Goal: Check status

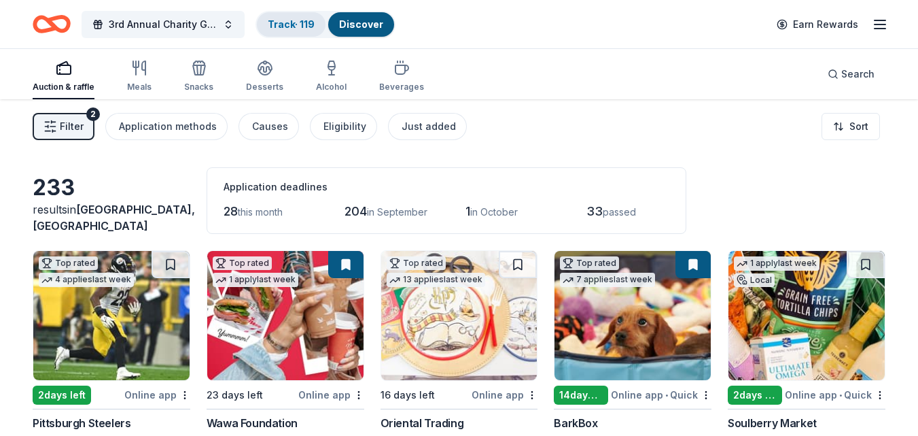
click at [289, 22] on link "Track · 119" at bounding box center [291, 24] width 47 height 12
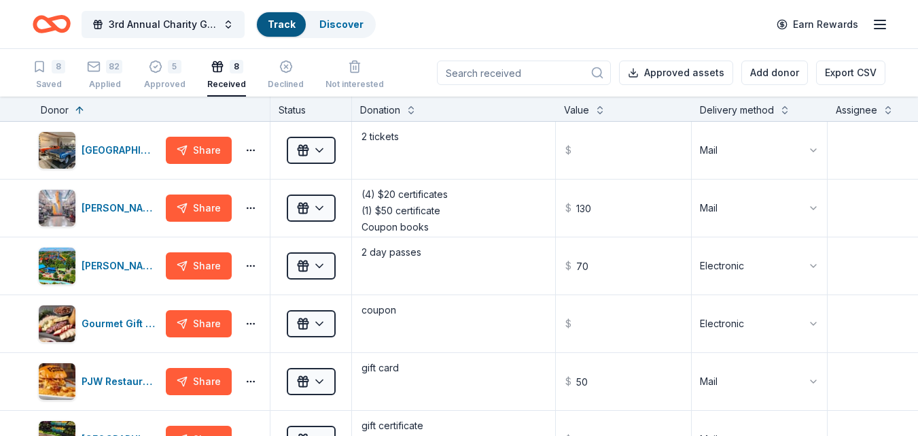
scroll to position [1, 0]
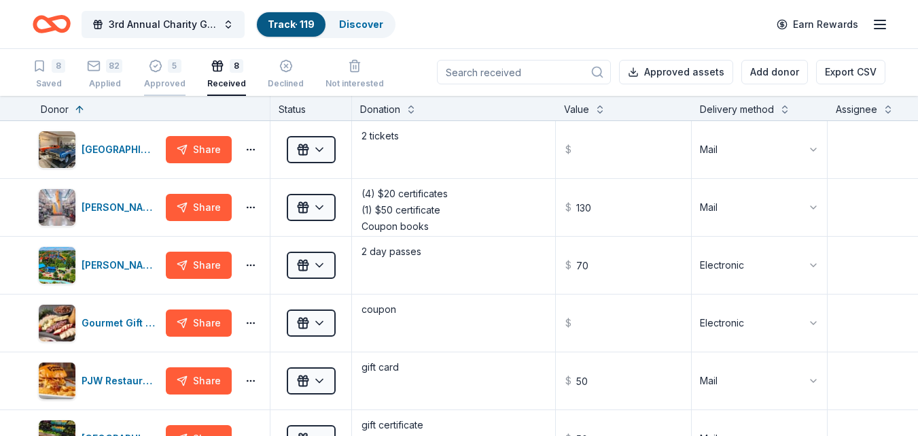
click at [173, 61] on div "5" at bounding box center [175, 66] width 14 height 14
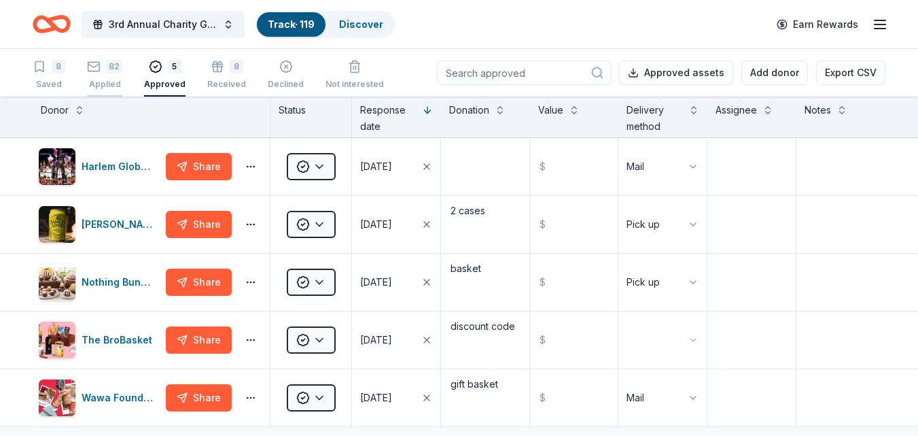
click at [111, 67] on div "82" at bounding box center [114, 67] width 16 height 14
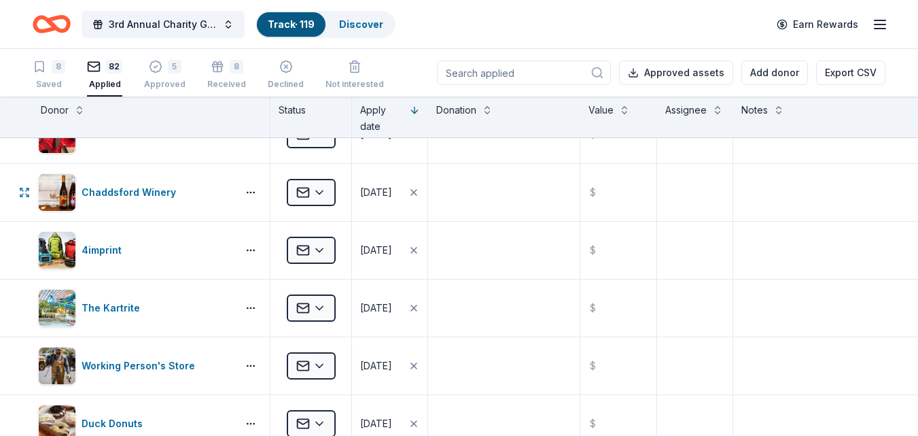
scroll to position [498, 0]
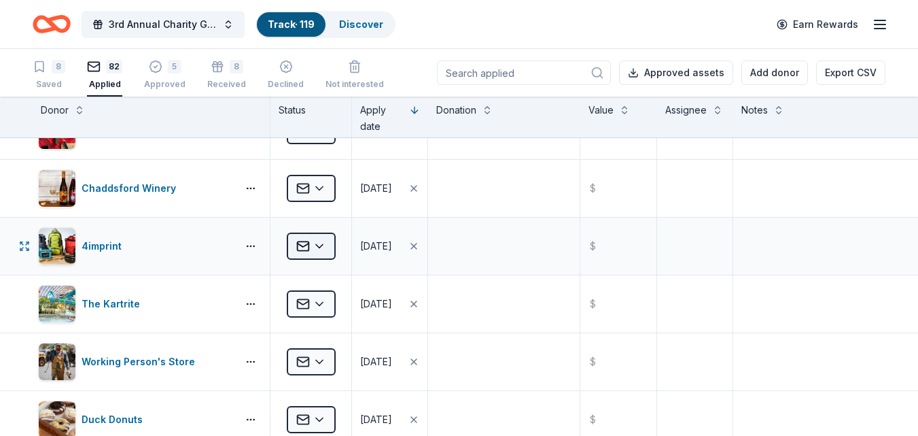
click at [327, 242] on html "3rd Annual Charity Golf Outing Track · 119 Discover Earn Rewards 8 Saved 82 App…" at bounding box center [459, 218] width 918 height 436
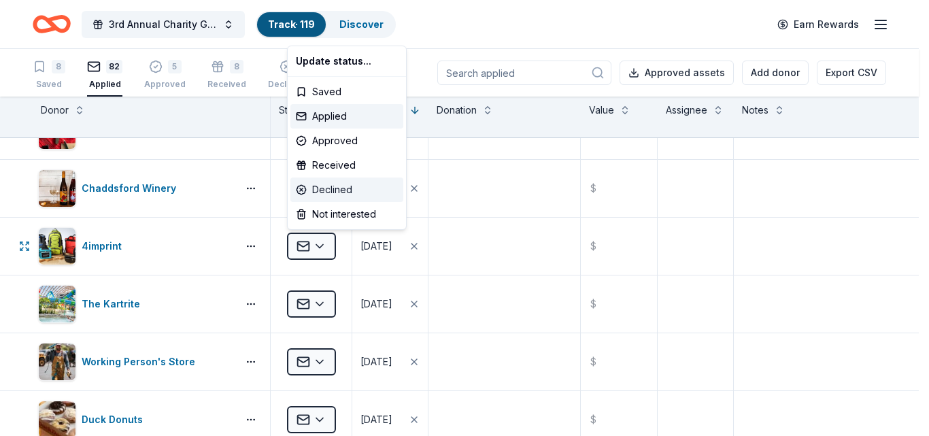
click at [336, 194] on div "Declined" at bounding box center [346, 189] width 113 height 24
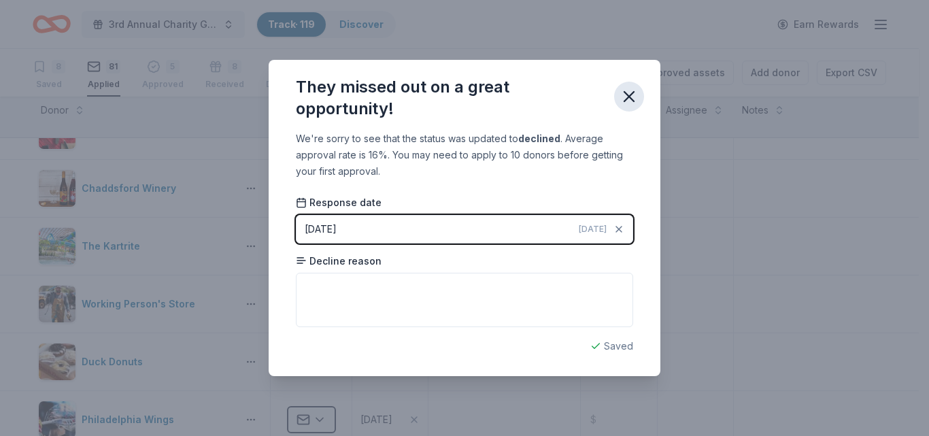
click at [629, 93] on icon "button" at bounding box center [628, 96] width 19 height 19
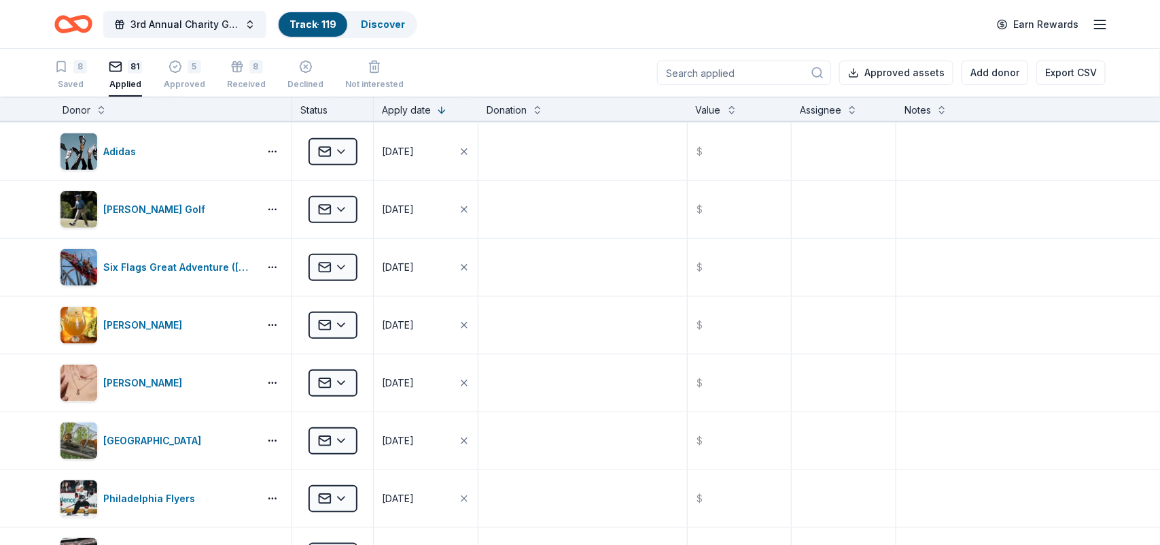
scroll to position [2778, 0]
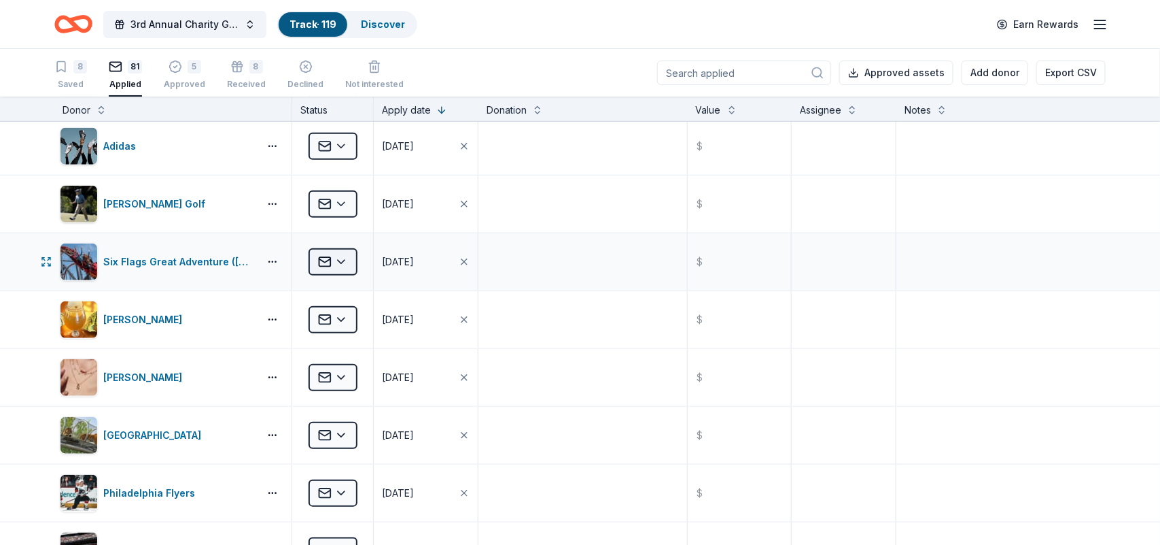
click at [330, 274] on html "3rd Annual Charity Golf Outing Track · 119 Discover Earn Rewards 8 Saved 81 App…" at bounding box center [580, 272] width 1160 height 545
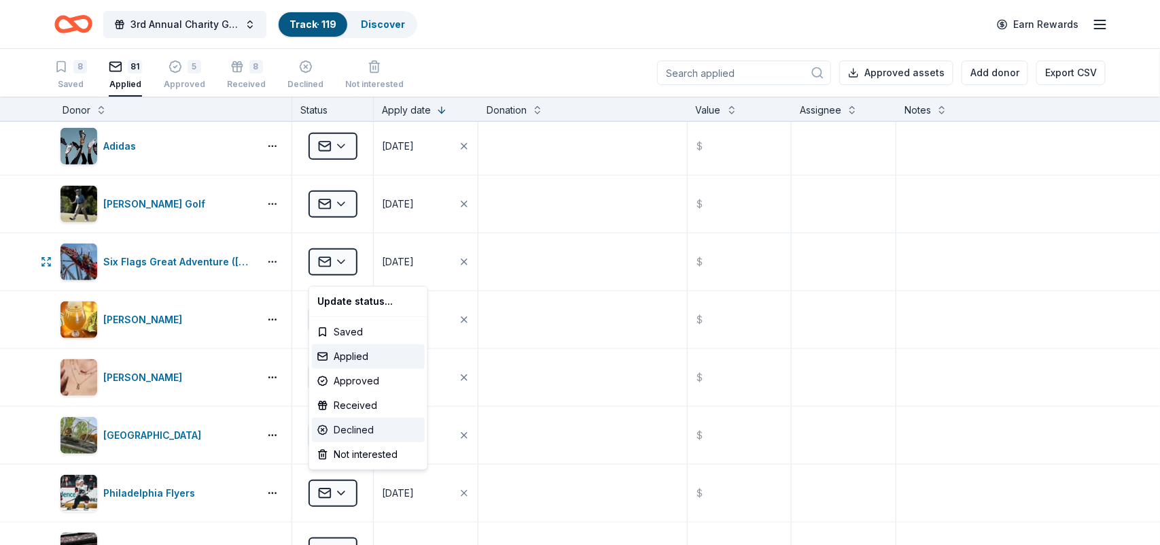
click at [351, 435] on div "Declined" at bounding box center [368, 429] width 113 height 24
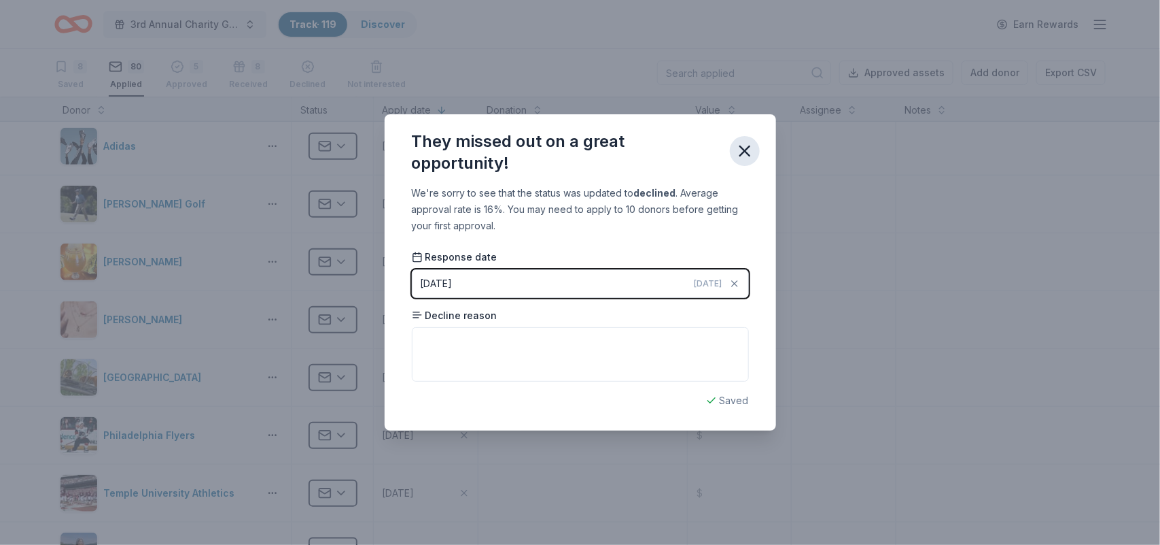
click at [748, 150] on icon "button" at bounding box center [745, 150] width 19 height 19
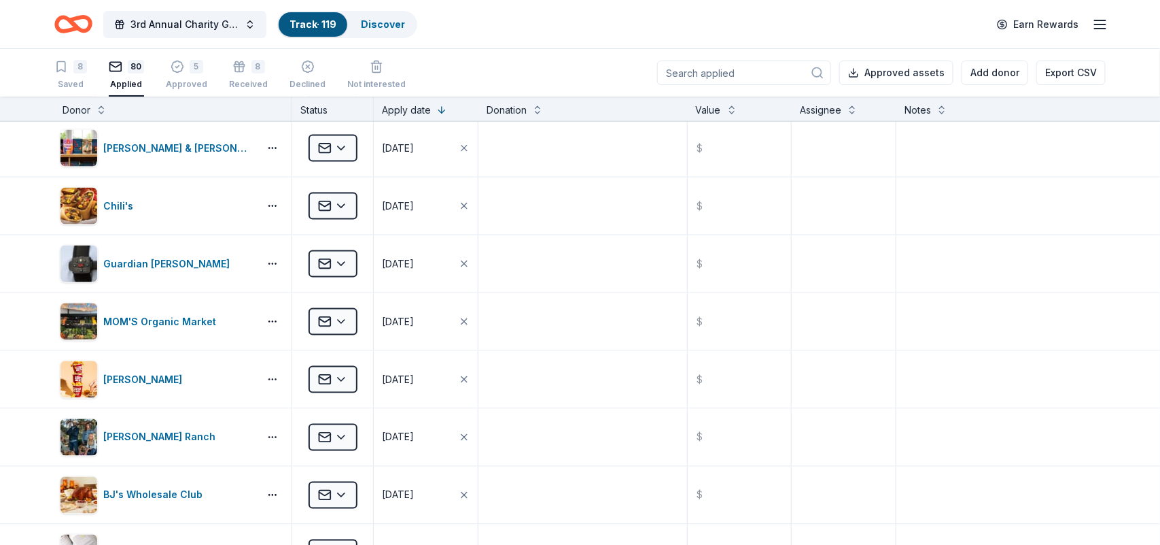
scroll to position [614, 0]
